Goal: Task Accomplishment & Management: Manage account settings

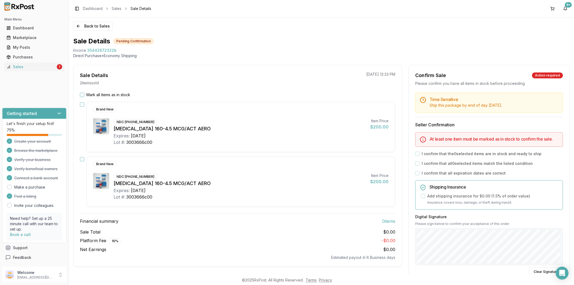
click at [82, 94] on button "Mark all items as in stock" at bounding box center [82, 95] width 4 height 4
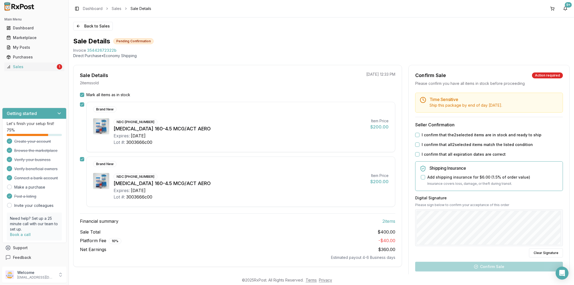
click at [430, 133] on div "Time Sensitive Ship this package by end of day [DATE] . Seller Confirmation I c…" at bounding box center [489, 204] width 161 height 223
click at [430, 133] on label "I confirm that the 2 selected items are in stock and ready to ship" at bounding box center [482, 134] width 120 height 5
click at [419, 133] on button "I confirm that the 2 selected items are in stock and ready to ship" at bounding box center [417, 135] width 4 height 4
click at [431, 143] on label "I confirm that all 2 selected items match the listed condition" at bounding box center [477, 144] width 111 height 5
click at [419, 143] on button "I confirm that all 2 selected items match the listed condition" at bounding box center [417, 144] width 4 height 4
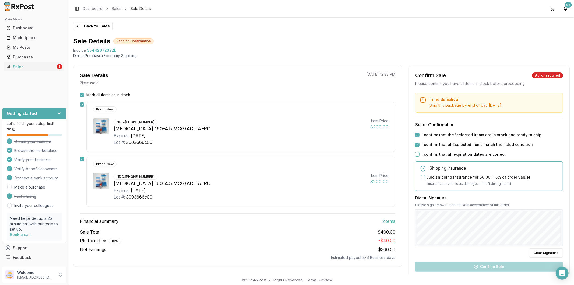
click at [431, 151] on div "Time Sensitive Ship this package by end of day [DATE] . Seller Confirmation I c…" at bounding box center [489, 204] width 161 height 223
click at [432, 153] on label "I confirm that all expiration dates are correct" at bounding box center [464, 153] width 84 height 5
click at [419, 153] on button "I confirm that all expiration dates are correct" at bounding box center [417, 154] width 4 height 4
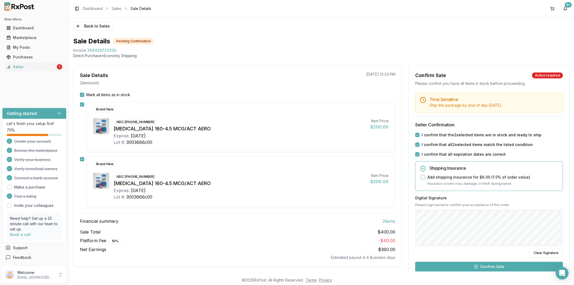
click at [496, 265] on button "Confirm Sale" at bounding box center [489, 266] width 148 height 10
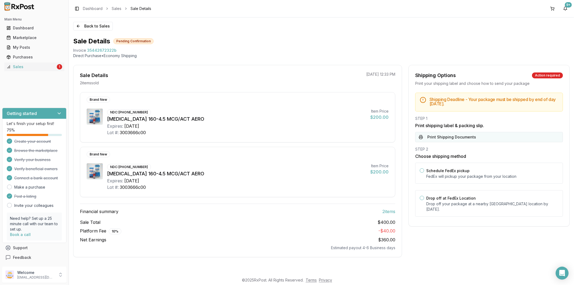
click at [442, 138] on button "Print Shipping Documents" at bounding box center [489, 137] width 148 height 10
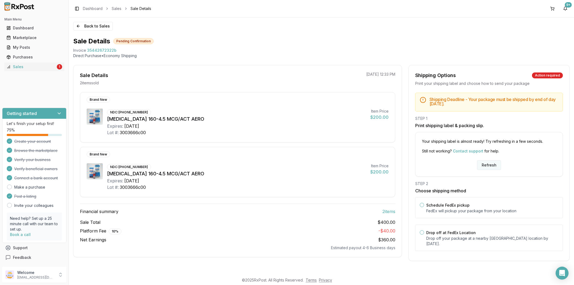
click at [484, 163] on button "Refresh" at bounding box center [489, 165] width 24 height 10
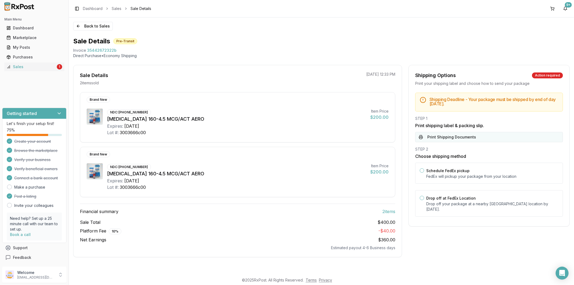
click at [452, 138] on button "Print Shipping Documents" at bounding box center [489, 137] width 148 height 10
click at [63, 65] on link "Sales 1" at bounding box center [34, 67] width 60 height 10
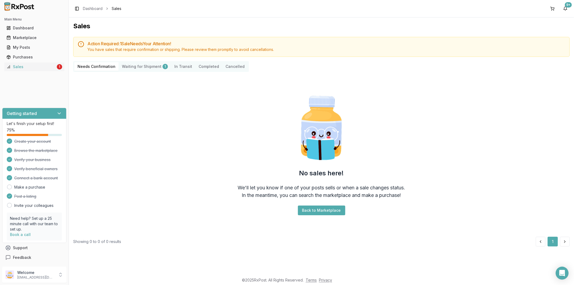
click at [145, 65] on Shipment "Waiting for Shipment 1" at bounding box center [145, 66] width 52 height 9
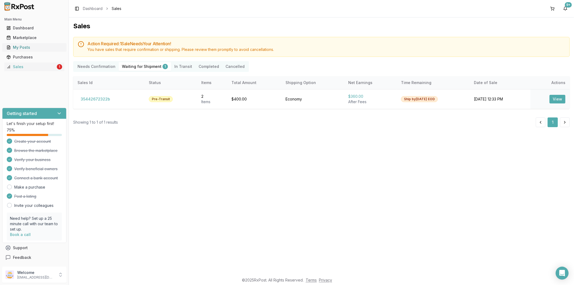
click at [41, 47] on div "My Posts" at bounding box center [34, 47] width 56 height 5
